Goal: Task Accomplishment & Management: Manage account settings

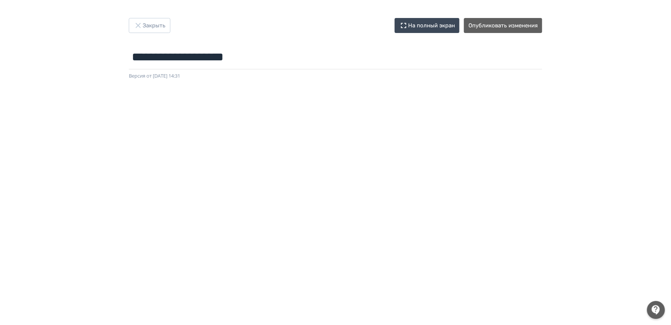
scroll to position [106, 0]
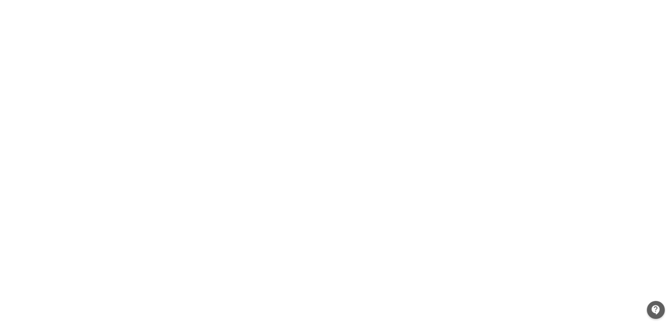
click at [14, 275] on div at bounding box center [335, 141] width 671 height 337
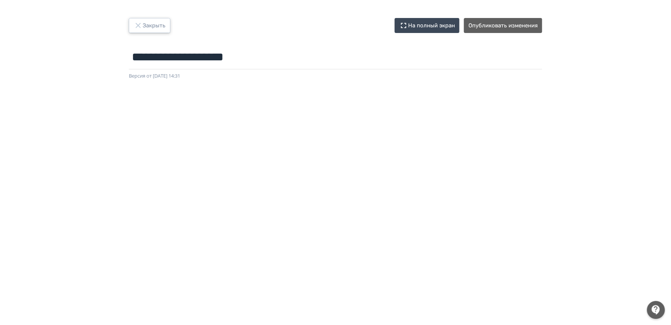
click at [153, 26] on button "Закрыть" at bounding box center [150, 25] width 42 height 15
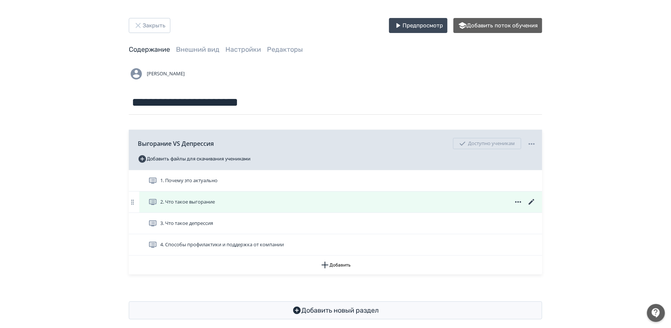
click at [534, 202] on icon at bounding box center [531, 201] width 9 height 9
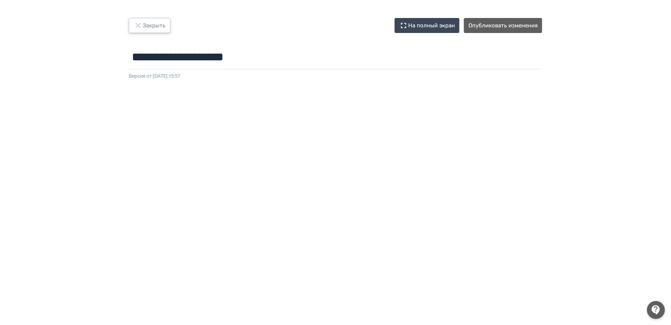
click at [167, 31] on button "Закрыть" at bounding box center [150, 25] width 42 height 15
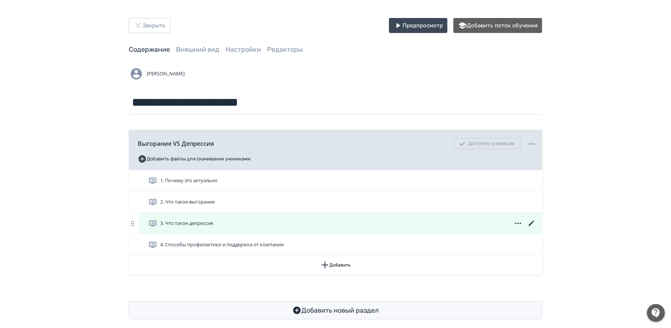
click at [532, 222] on icon at bounding box center [531, 223] width 9 height 9
